Goal: Information Seeking & Learning: Learn about a topic

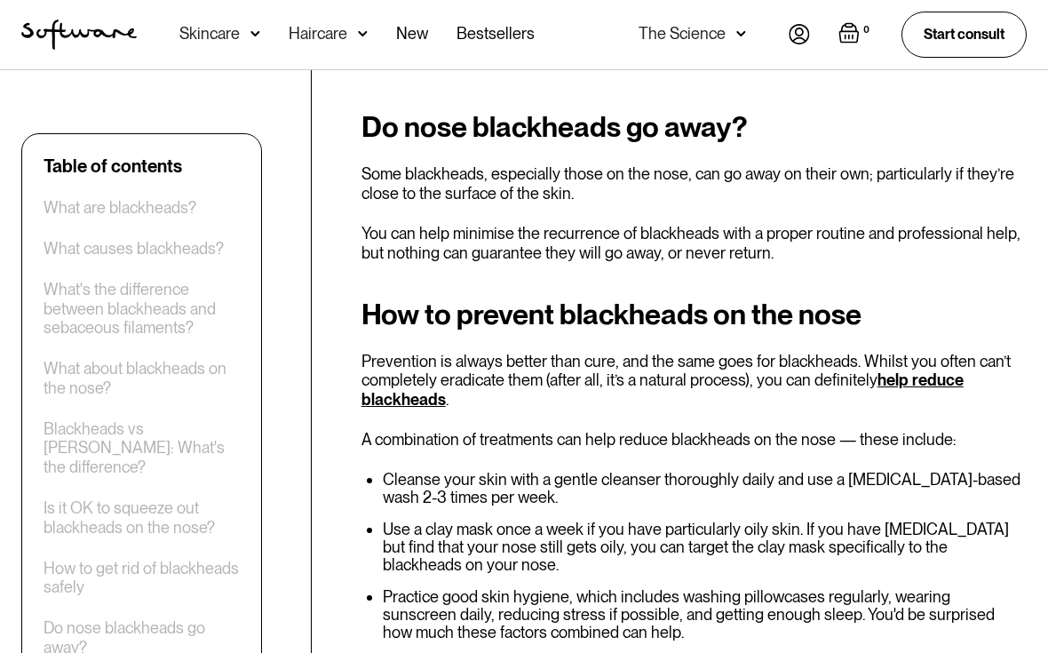
scroll to position [5677, 0]
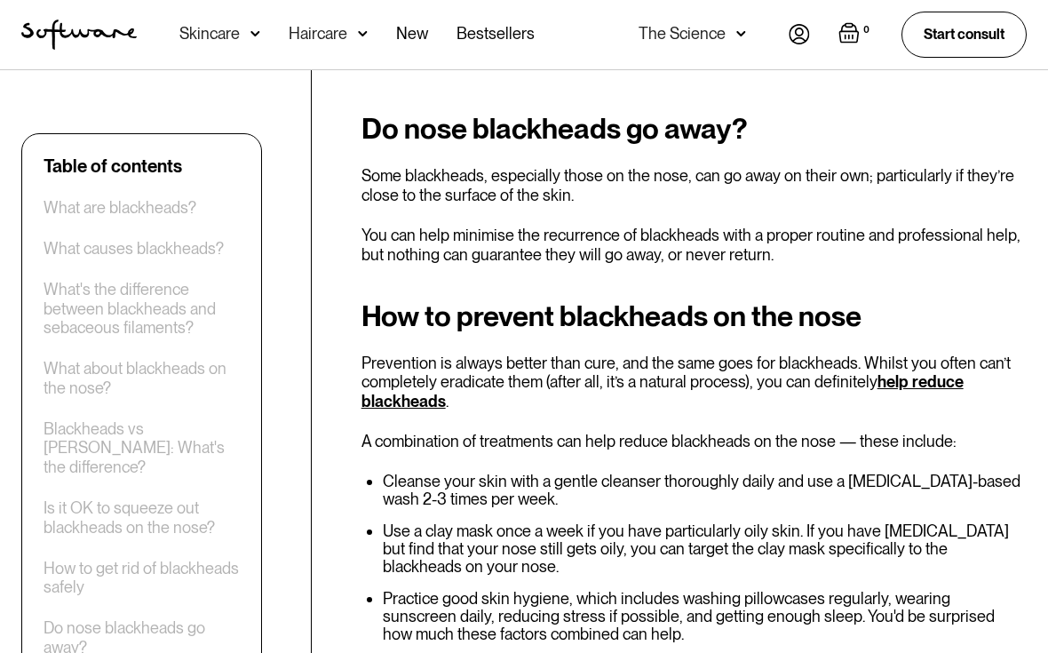
click at [124, 498] on div "Is it OK to squeeze out blackheads on the nose?" at bounding box center [142, 517] width 196 height 38
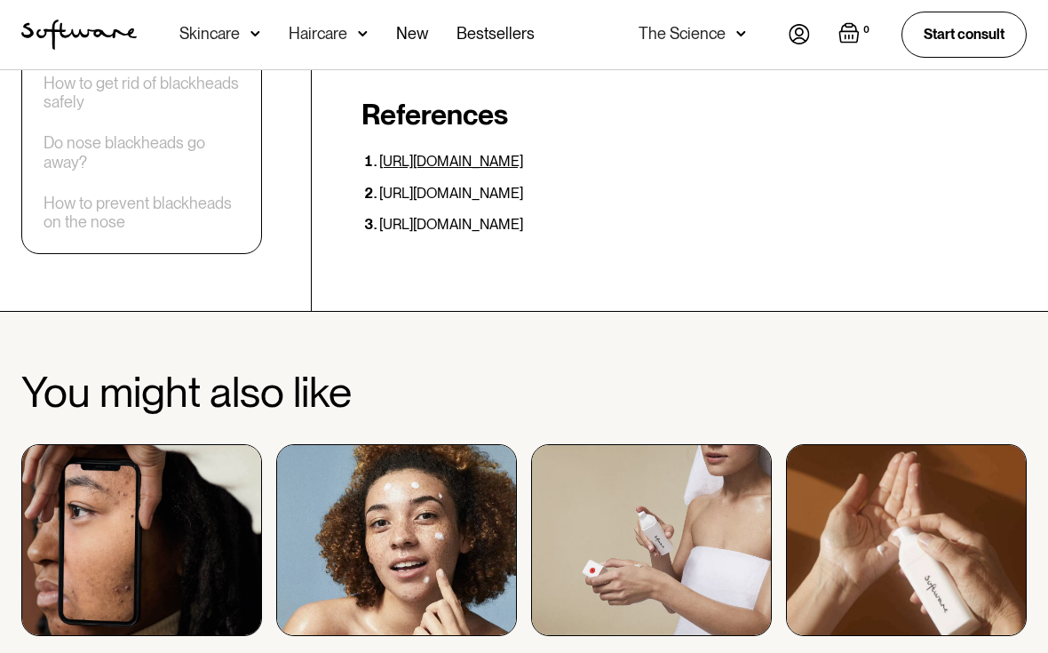
scroll to position [6365, 0]
click at [99, 444] on img at bounding box center [141, 540] width 241 height 192
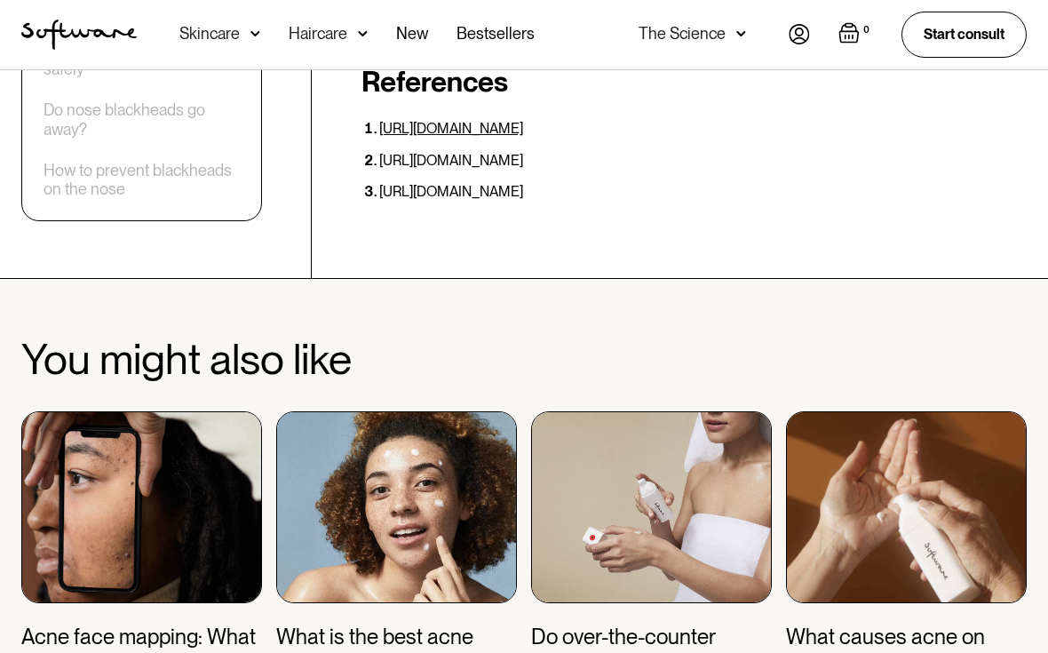
click at [865, 624] on h3 "What causes acne on your [DEMOGRAPHIC_DATA]?" at bounding box center [906, 662] width 241 height 76
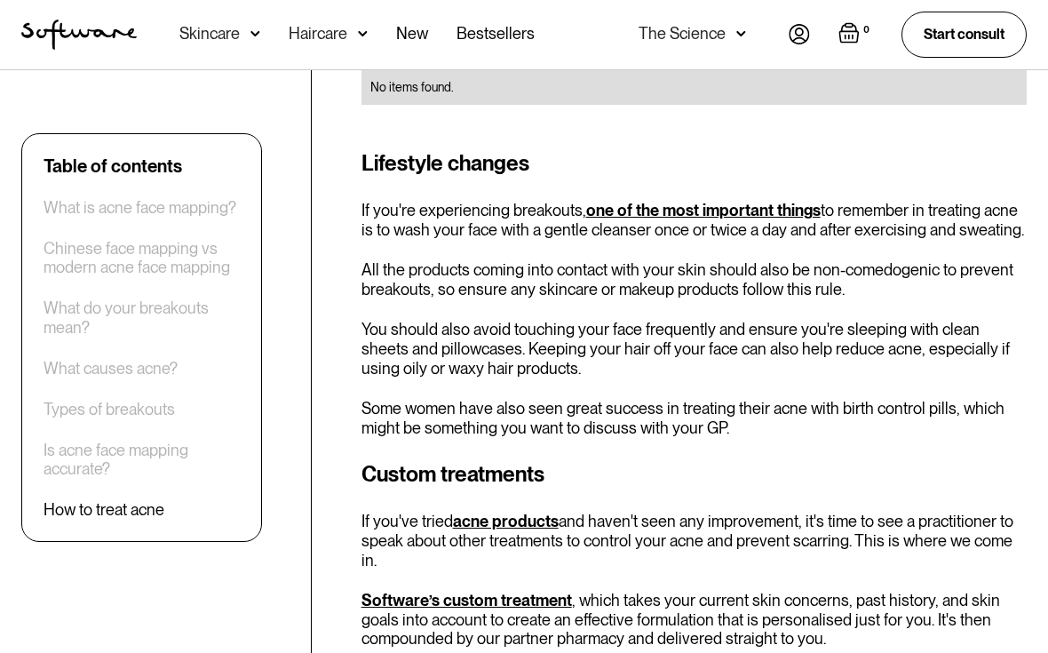
scroll to position [5256, 0]
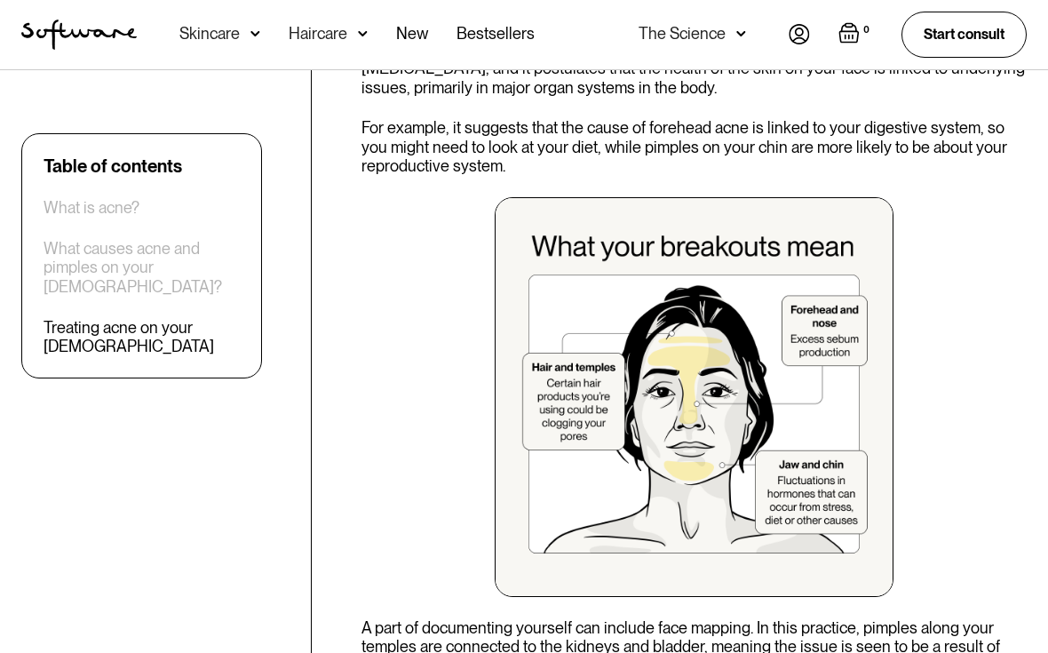
scroll to position [4330, 0]
